Goal: Transaction & Acquisition: Obtain resource

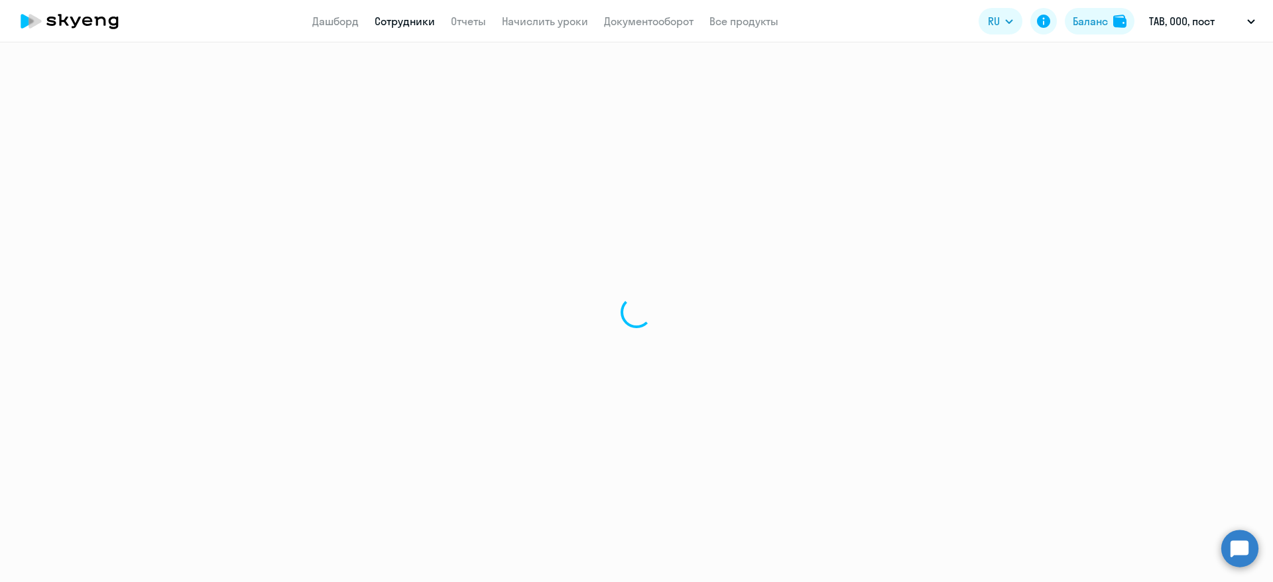
select select "30"
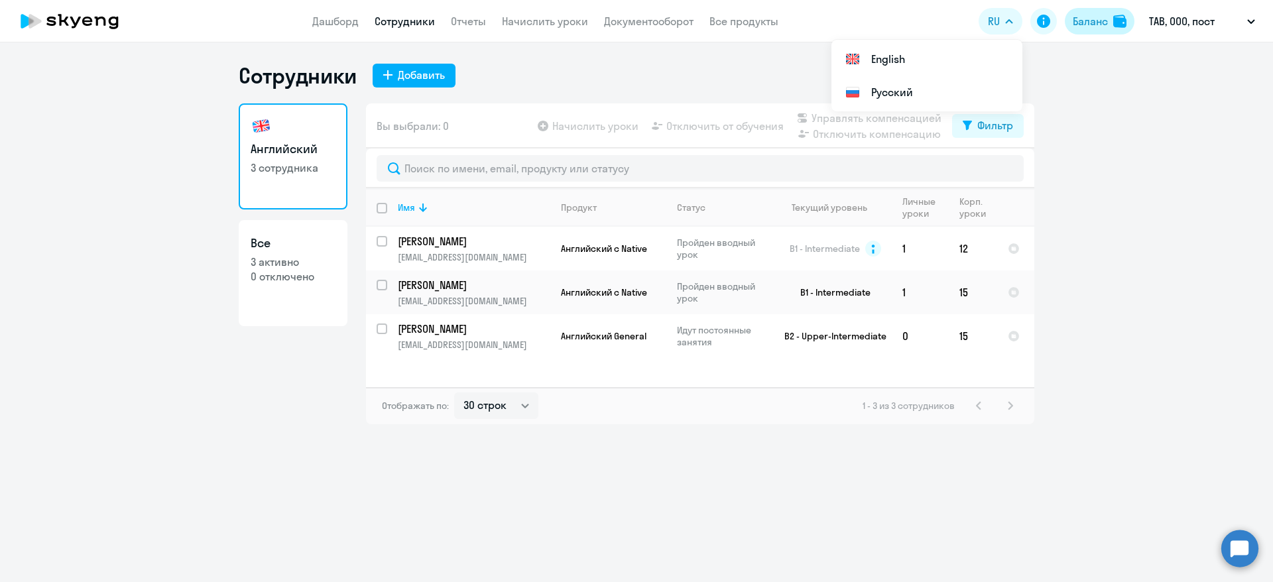
click at [1085, 20] on div "Баланс" at bounding box center [1090, 21] width 35 height 16
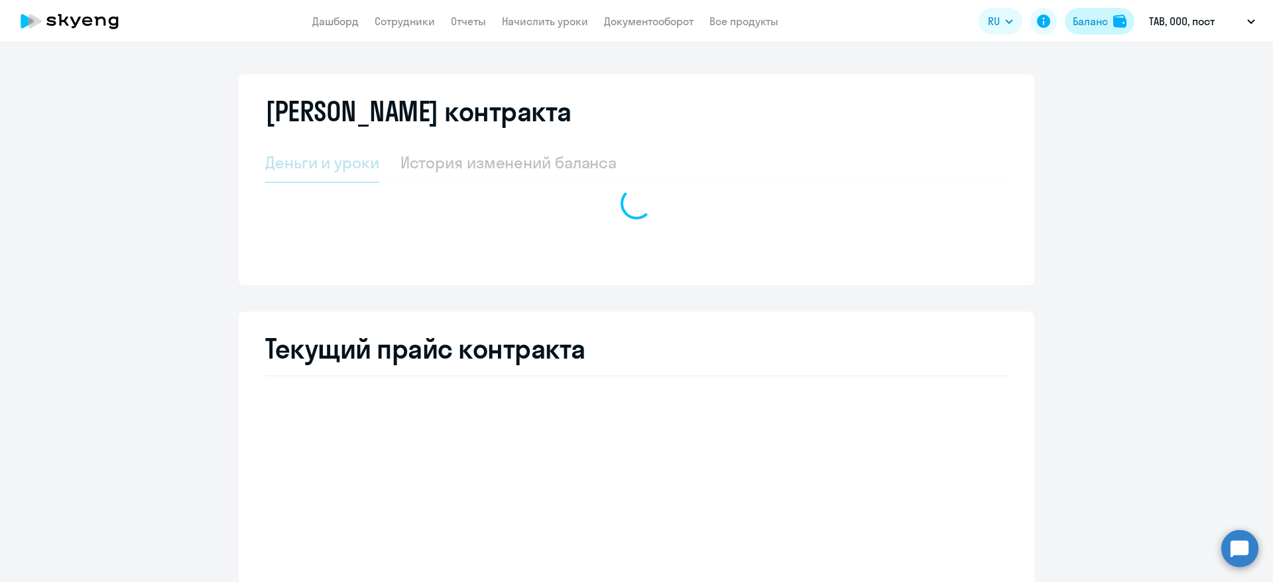
select select "english_adult_not_native_speaker"
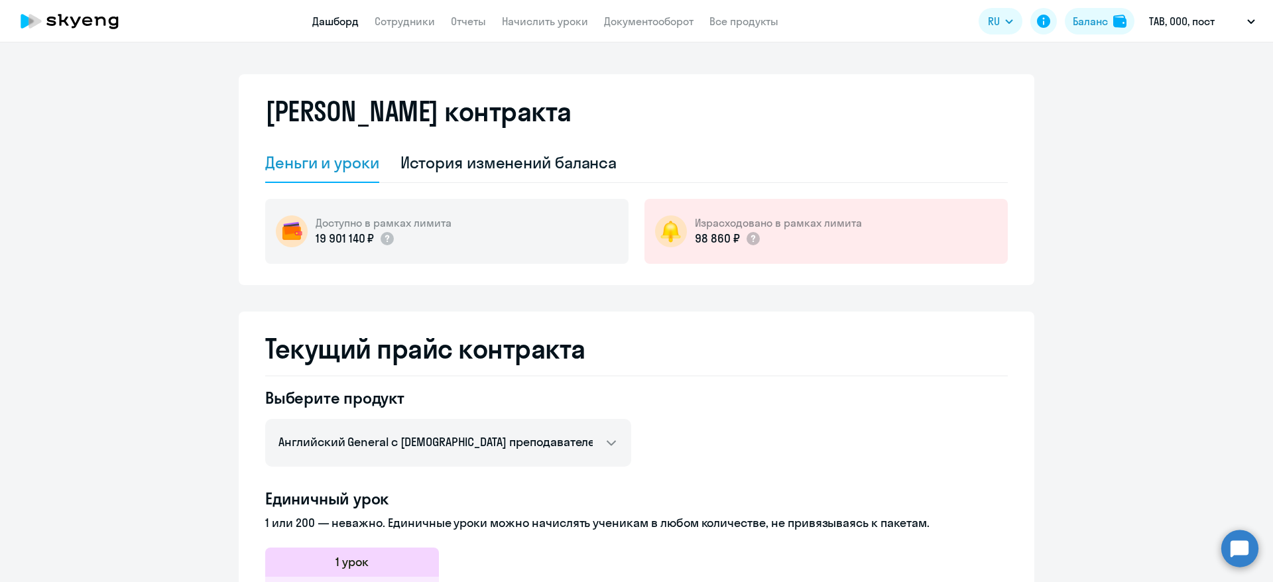
click at [312, 19] on link "Дашборд" at bounding box center [335, 21] width 46 height 13
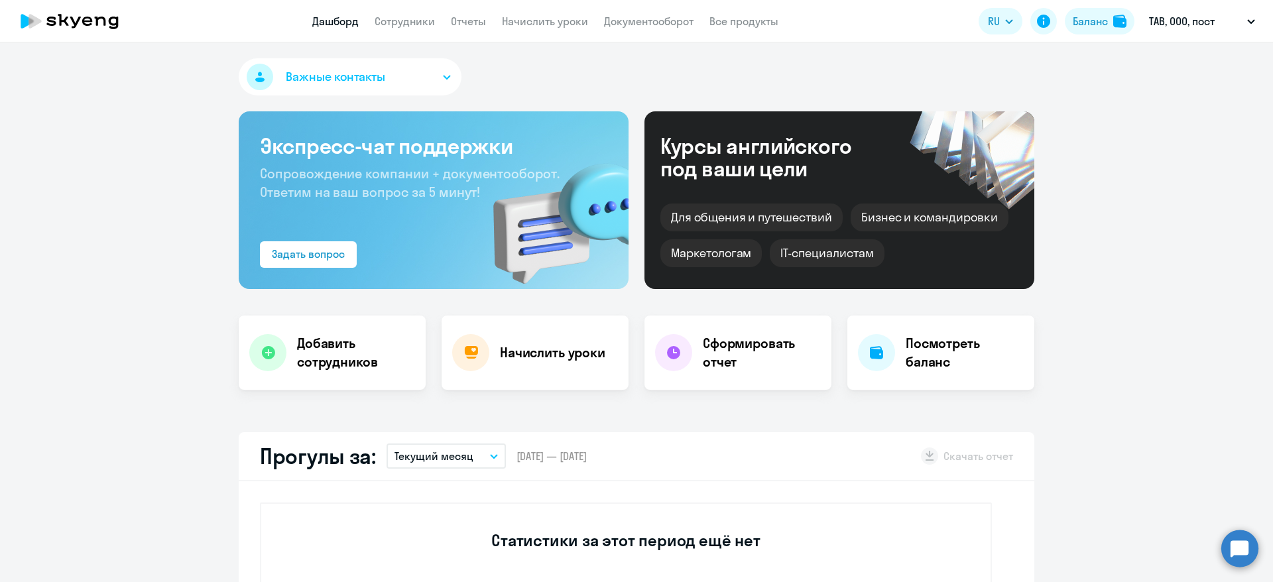
select select "30"
click at [430, 25] on link "Сотрудники" at bounding box center [405, 21] width 60 height 13
select select "30"
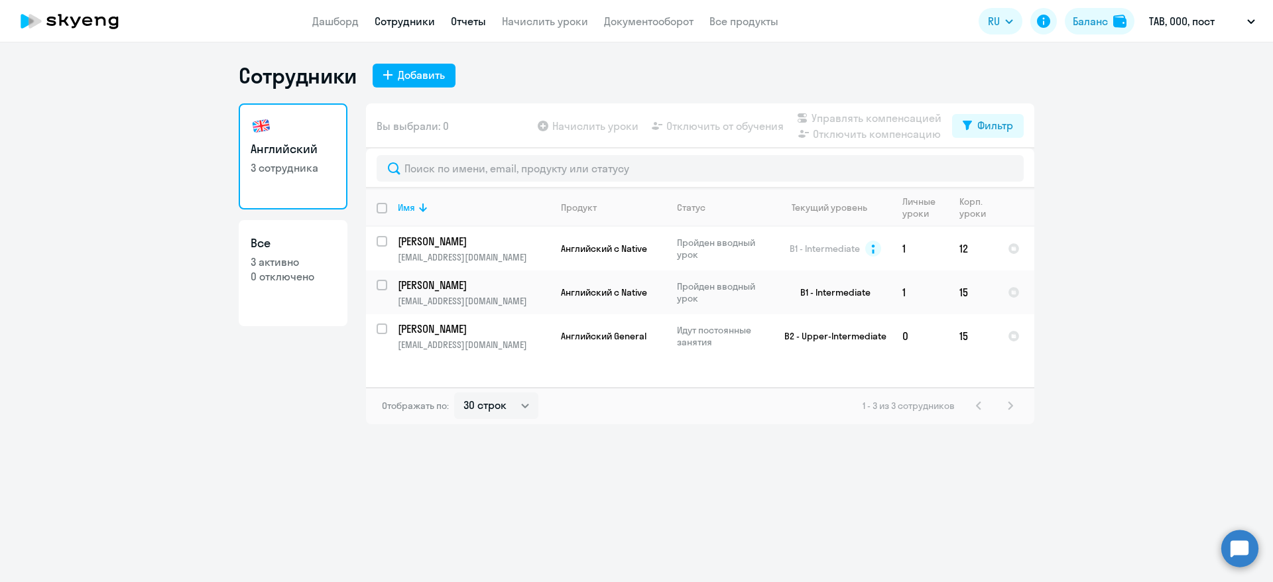
click at [468, 15] on link "Отчеты" at bounding box center [468, 21] width 35 height 13
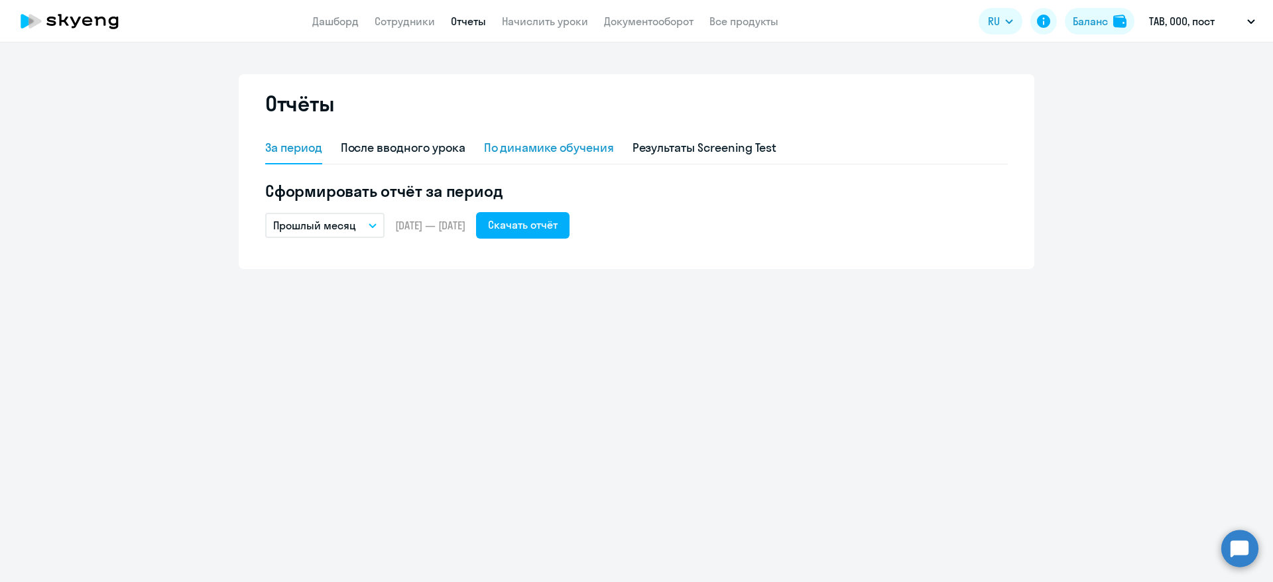
click at [530, 143] on div "По динамике обучения" at bounding box center [549, 147] width 130 height 17
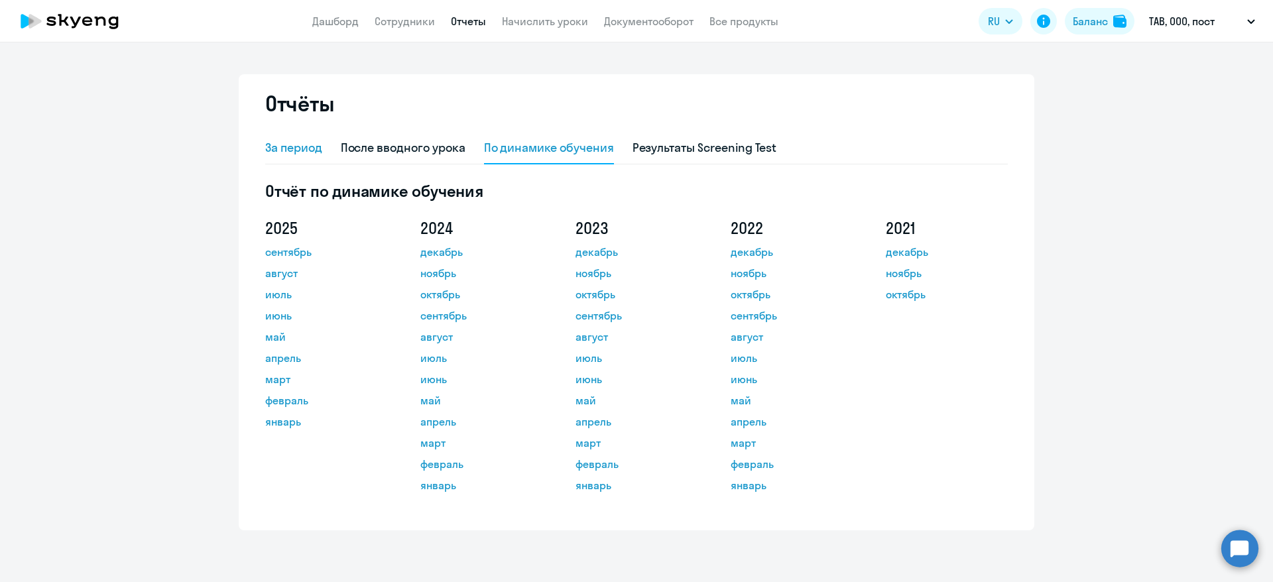
click at [312, 143] on div "За период" at bounding box center [293, 147] width 57 height 17
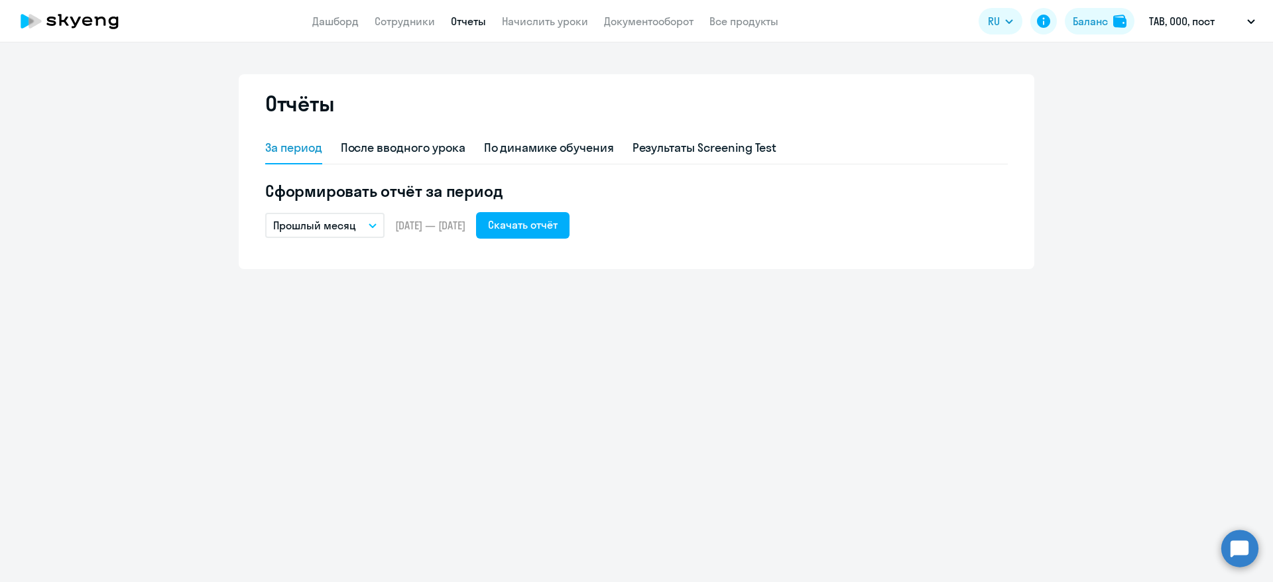
click at [350, 232] on p "Прошлый месяц" at bounding box center [314, 225] width 83 height 16
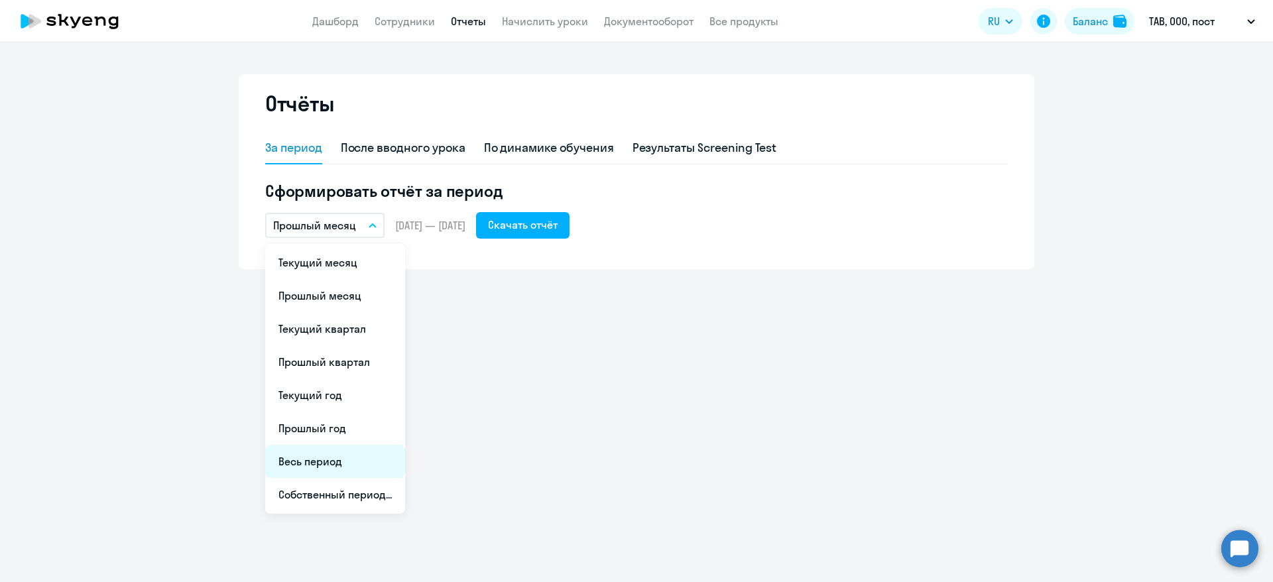
click at [330, 460] on li "Весь период" at bounding box center [335, 461] width 140 height 33
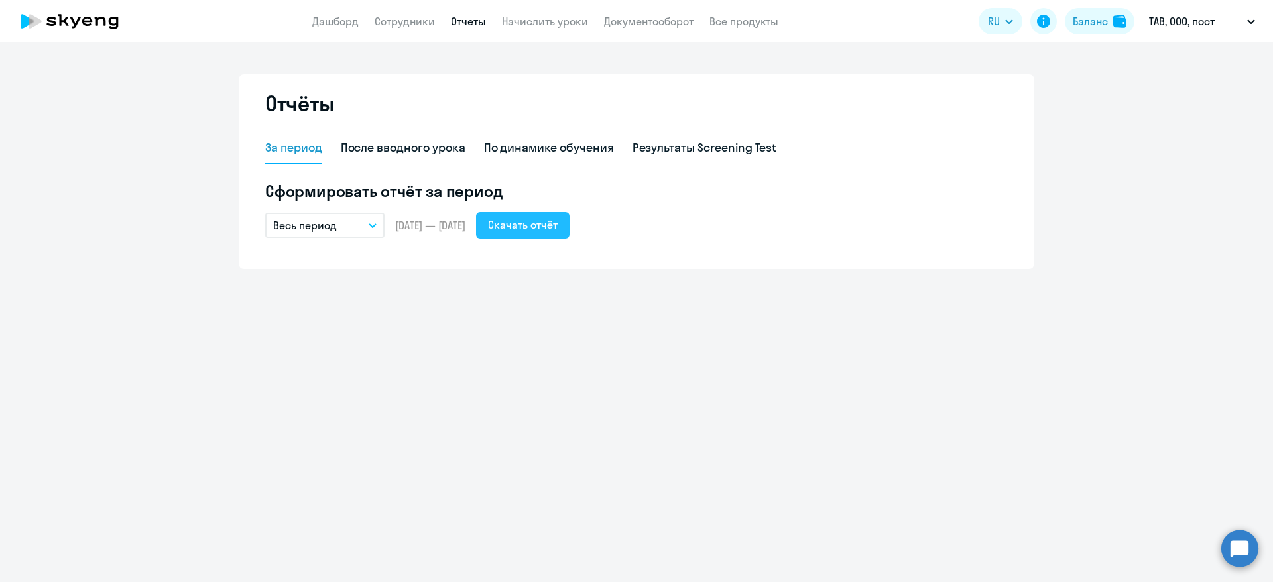
click at [558, 225] on div "Скачать отчёт" at bounding box center [523, 225] width 70 height 16
click at [377, 232] on button "Весь период" at bounding box center [324, 225] width 119 height 25
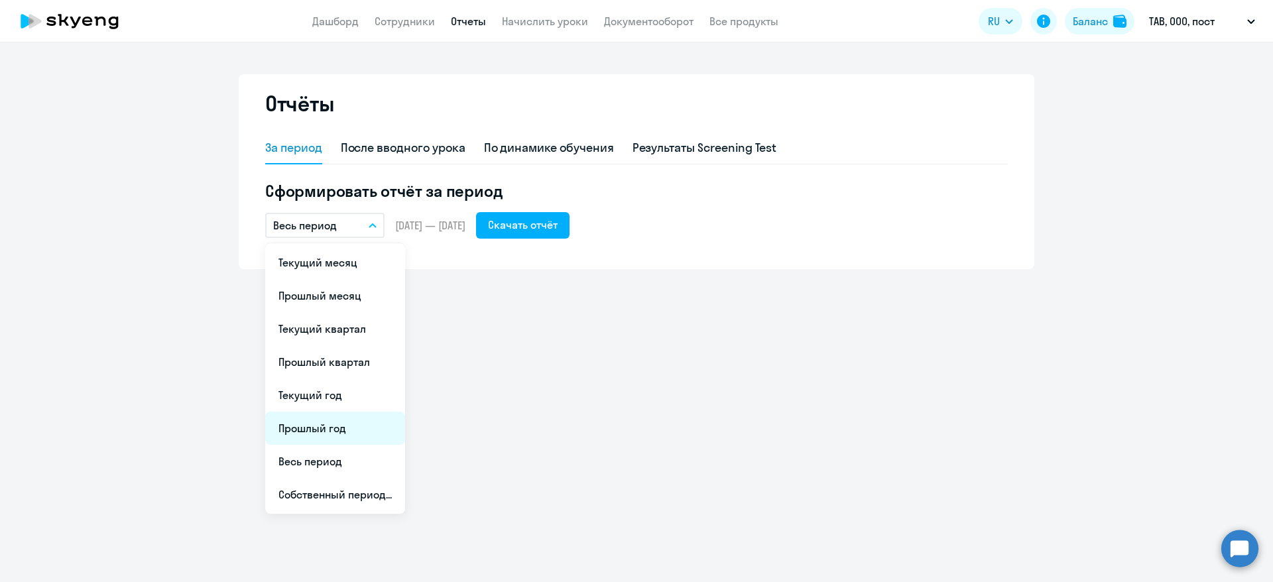
click at [325, 426] on li "Прошлый год" at bounding box center [335, 428] width 140 height 33
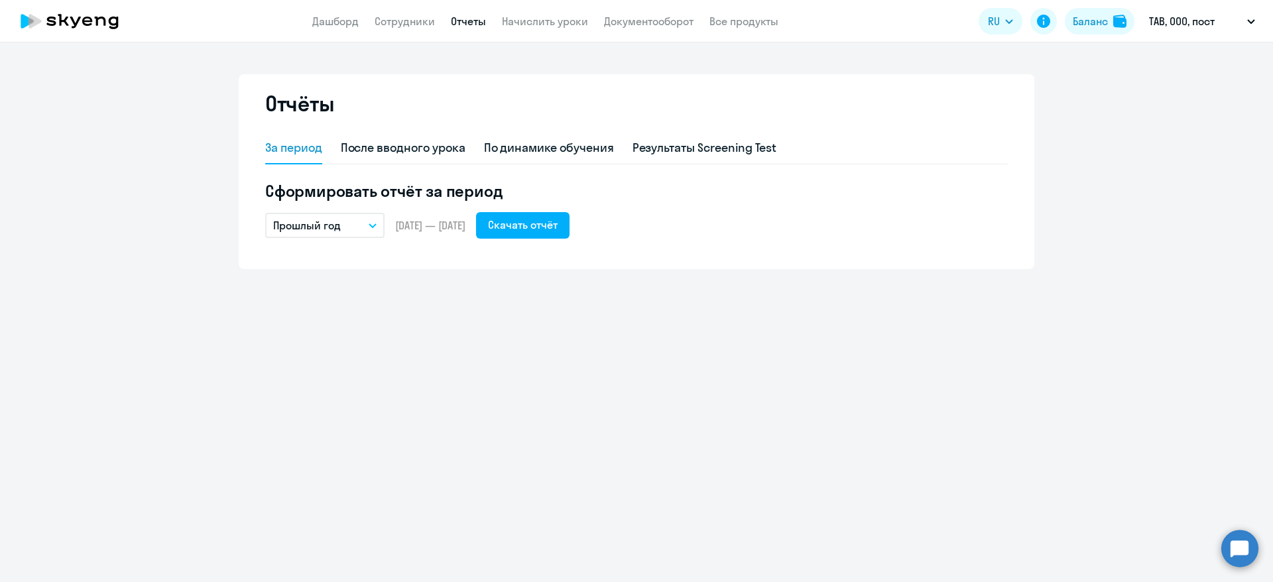
click at [334, 228] on p "Прошлый год" at bounding box center [307, 225] width 68 height 16
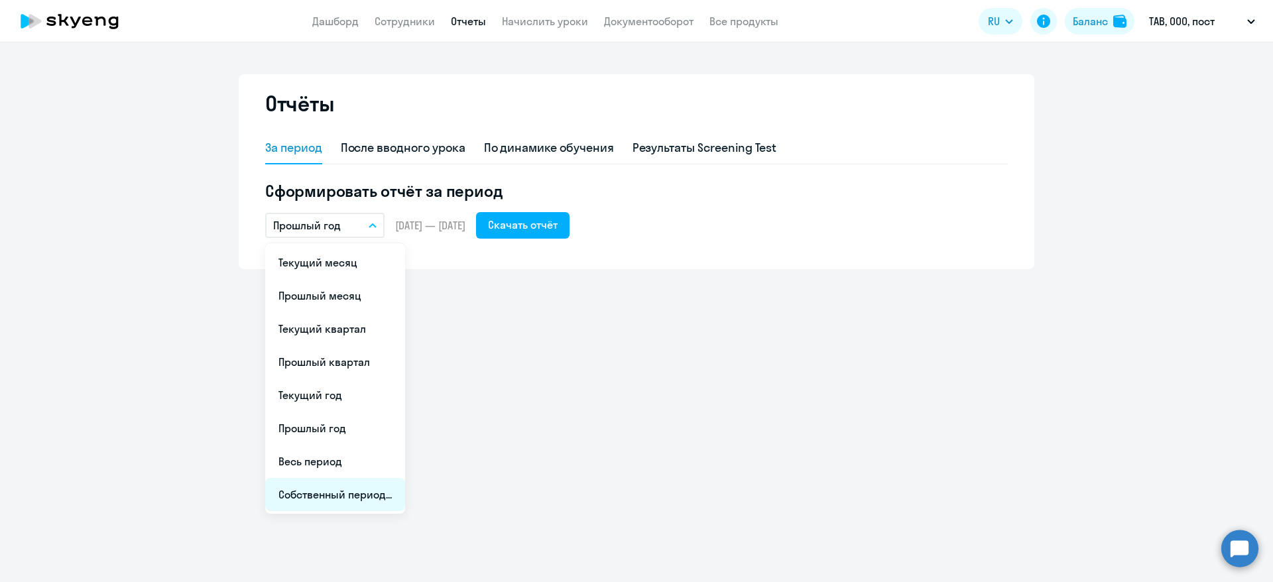
click at [328, 495] on li "Собственный период..." at bounding box center [335, 494] width 140 height 33
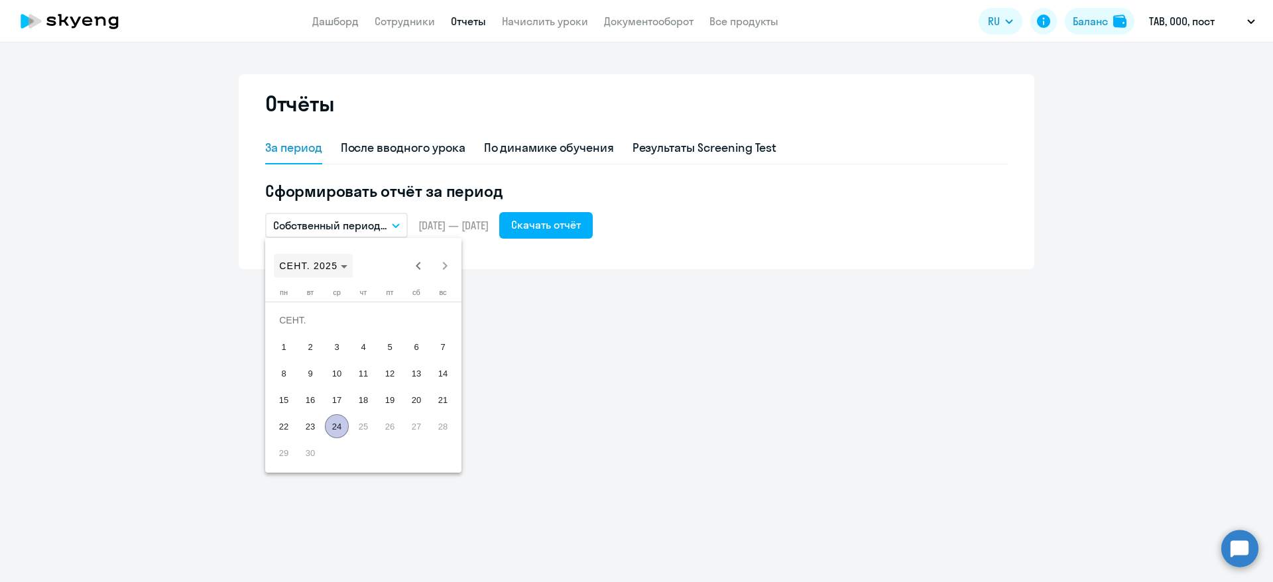
click at [341, 267] on icon "Choose month and year" at bounding box center [344, 266] width 7 height 3
click at [381, 436] on span "2024" at bounding box center [387, 440] width 42 height 24
click at [302, 388] on span "СЕНТ." at bounding box center [294, 387] width 42 height 24
click at [314, 428] on span "24" at bounding box center [310, 426] width 24 height 24
click at [340, 267] on span "СЕНТ. 2024" at bounding box center [313, 266] width 68 height 11
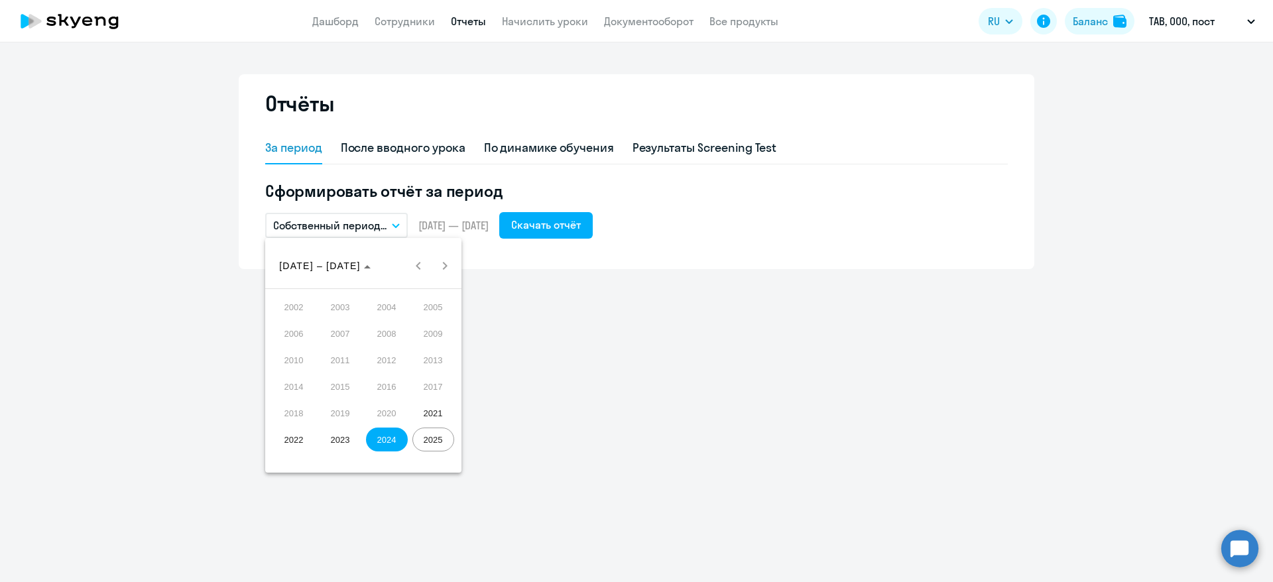
click at [426, 439] on span "2025" at bounding box center [433, 440] width 42 height 24
click at [288, 377] on span "СЕНТ." at bounding box center [294, 387] width 42 height 24
click at [336, 424] on span "24" at bounding box center [337, 426] width 24 height 24
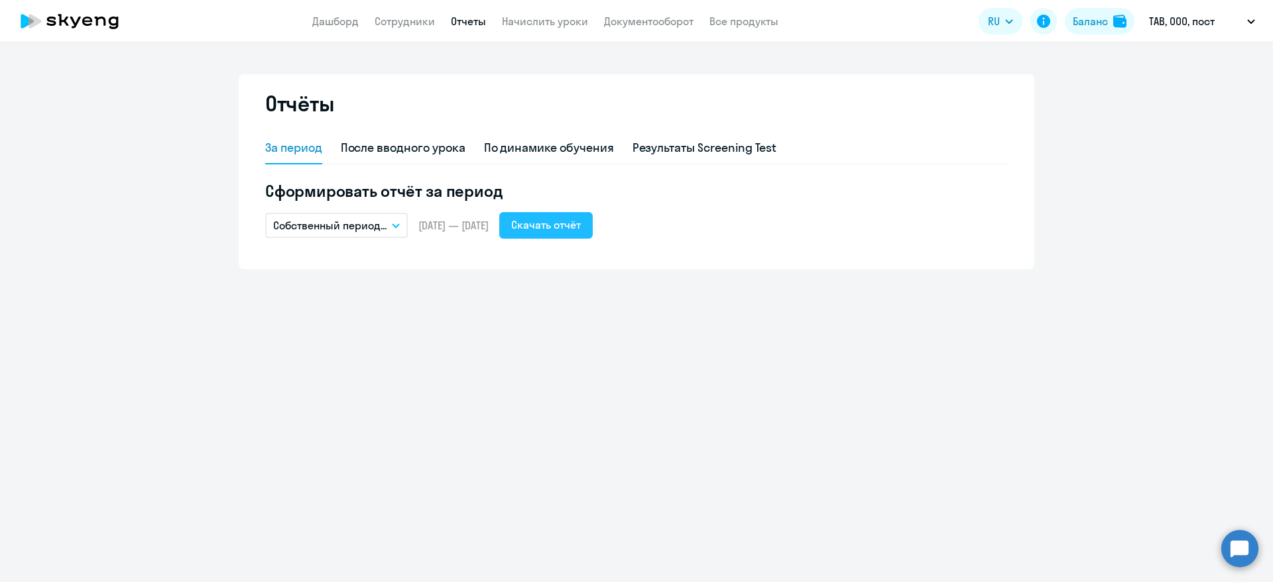
click at [581, 221] on div "Скачать отчёт" at bounding box center [546, 225] width 70 height 16
